Goal: Transaction & Acquisition: Obtain resource

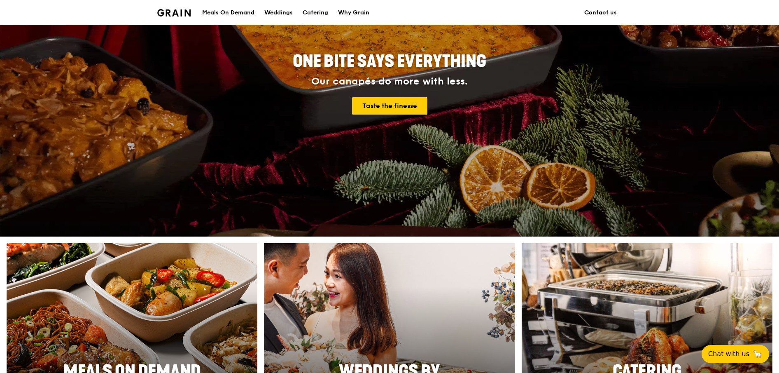
scroll to position [41, 0]
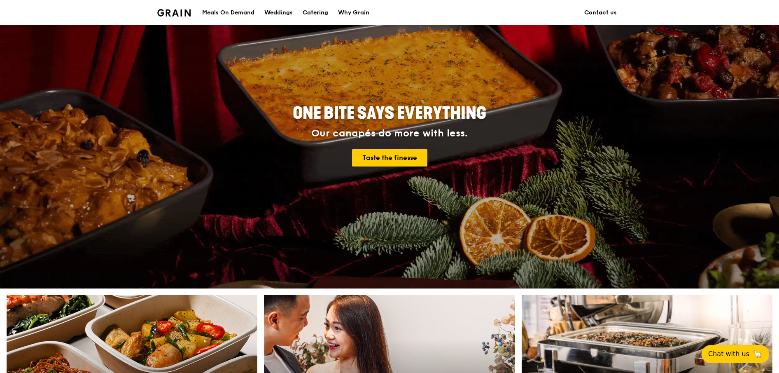
click at [313, 15] on div "Catering" at bounding box center [316, 12] width 26 height 25
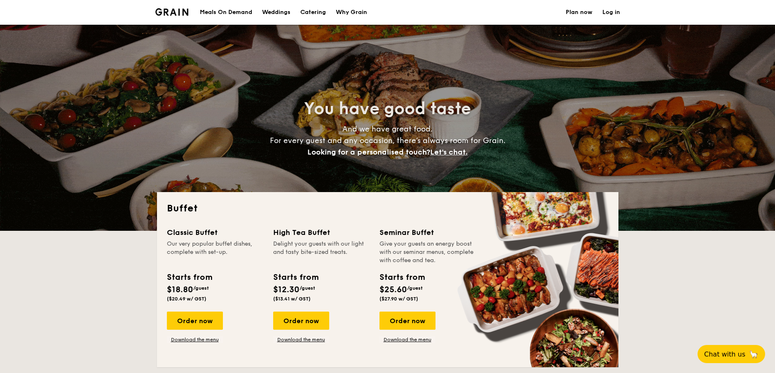
select select
drag, startPoint x: 179, startPoint y: 296, endPoint x: 200, endPoint y: 297, distance: 21.5
click at [203, 297] on span "($20.49 w/ GST)" at bounding box center [187, 299] width 40 height 6
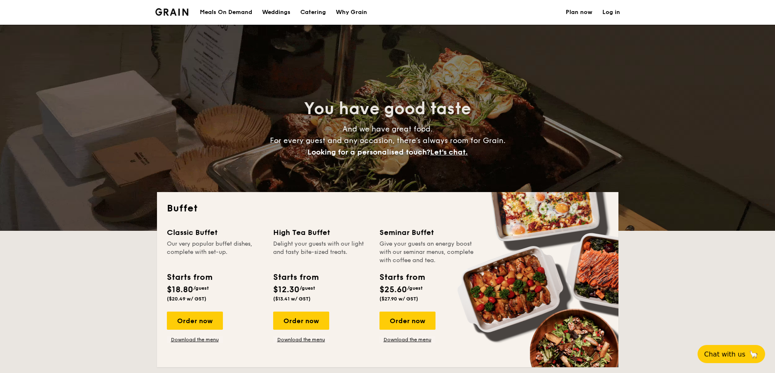
click at [204, 339] on link "Download the menu" at bounding box center [195, 339] width 56 height 7
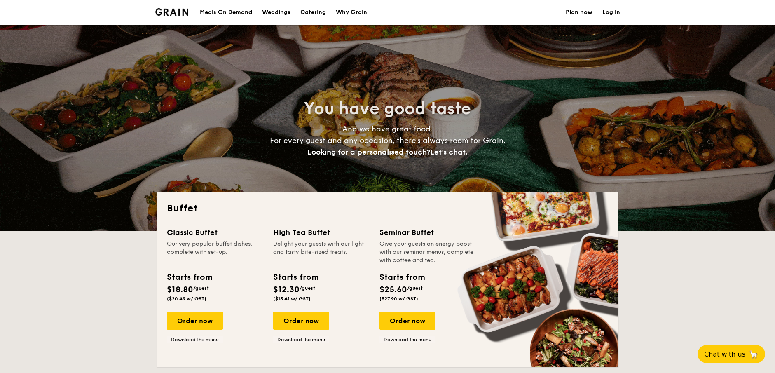
select select
